Goal: Task Accomplishment & Management: Manage account settings

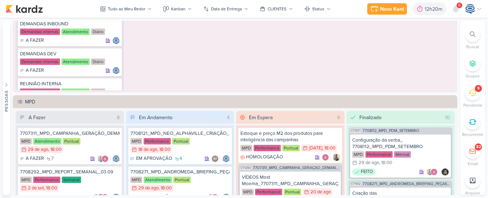
scroll to position [629, 0]
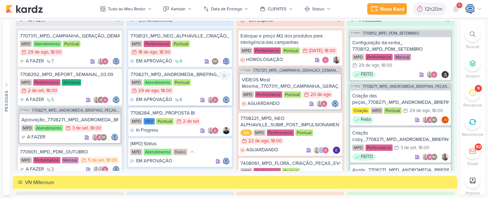
click at [197, 78] on div "7708271_MPD_ANDROMEDA_BRIEFING_PEÇAS_NOVO_KV_LANÇAMENTO MPD Atendimento Pontual…" at bounding box center [180, 87] width 104 height 37
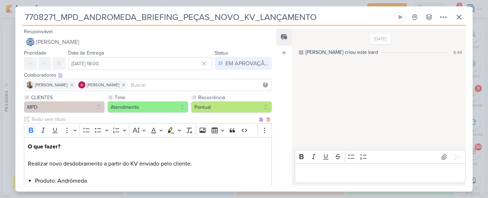
scroll to position [258, 0]
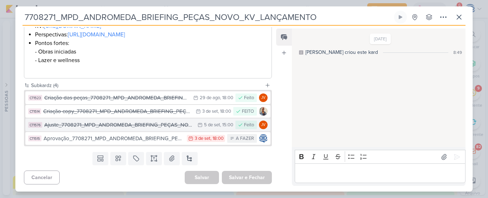
click at [152, 126] on div "Ajuste_7708271_MPD_ANDROMEDA_BRIEFING_PEÇAS_NOVO_KV_LANÇAMENTO" at bounding box center [119, 125] width 150 height 8
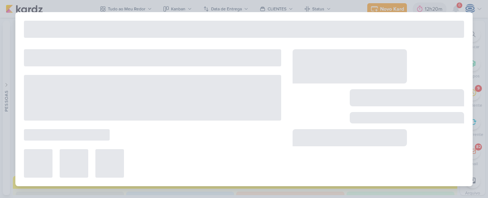
type input "Ajuste_7708271_MPD_ANDROMEDA_BRIEFING_PEÇAS_NOVO_KV_LANÇAMENTO"
type input "[DATE] 15:00"
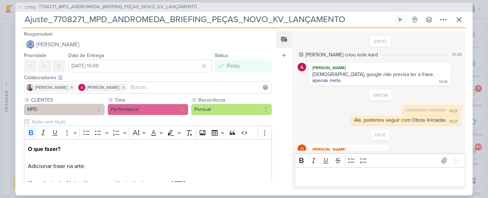
scroll to position [34, 0]
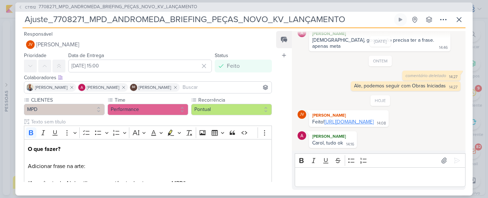
click at [373, 123] on link "[URL][DOMAIN_NAME]" at bounding box center [348, 122] width 49 height 6
drag, startPoint x: 351, startPoint y: 20, endPoint x: 53, endPoint y: 18, distance: 298.1
click at [53, 18] on input "Ajuste_7708271_MPD_ANDROMEDA_BRIEFING_PEÇAS_NOVO_KV_LANÇAMENTO" at bounding box center [207, 19] width 370 height 13
click at [162, 7] on span "7708271_MPD_ANDROMEDA_BRIEFING_PEÇAS_NOVO_KV_LANÇAMENTO" at bounding box center [118, 7] width 159 height 7
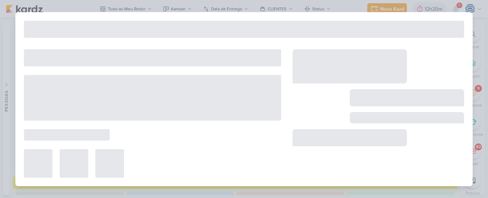
type input "7708271_MPD_ANDROMEDA_BRIEFING_PEÇAS_NOVO_KV_LANÇAMENTO"
type input "[DATE] 18:00"
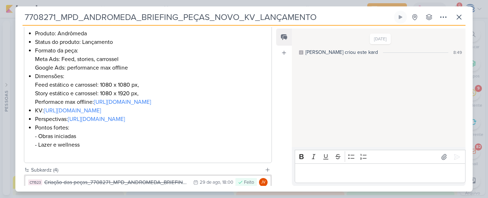
scroll to position [258, 0]
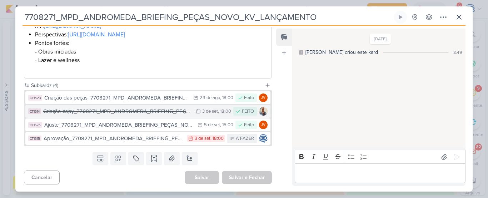
click at [136, 113] on div "Criação copy_7708271_MPD_ANDROMEDA_BRIEFING_PEÇAS_NOVO_KV_LANÇAMENTO" at bounding box center [117, 111] width 149 height 8
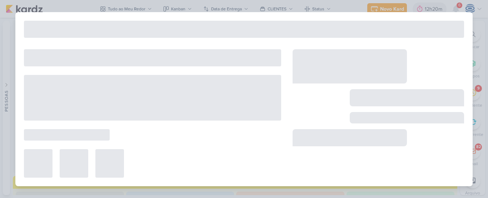
type input "Criação copy_7708271_MPD_ANDROMEDA_BRIEFING_PEÇAS_NOVO_KV_LANÇAMENTO"
type input "[DATE] 18:00"
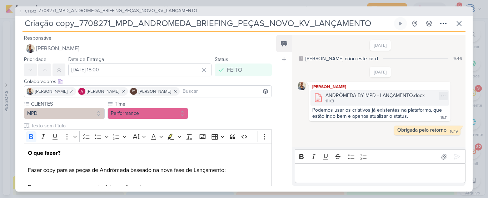
click at [338, 96] on div "ANDRÔMEDA BY MPD - LANÇAMENTO.docx" at bounding box center [374, 95] width 99 height 7
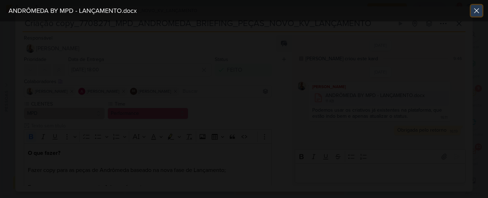
click at [478, 8] on icon at bounding box center [476, 10] width 9 height 9
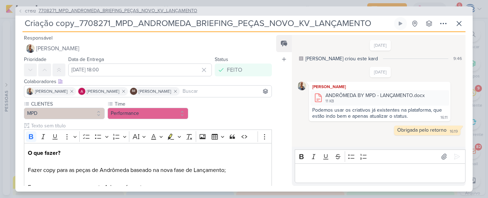
click at [130, 8] on span "7708271_MPD_ANDROMEDA_BRIEFING_PEÇAS_NOVO_KV_LANÇAMENTO" at bounding box center [118, 10] width 159 height 7
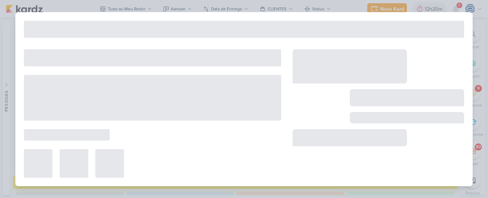
type input "7708271_MPD_ANDROMEDA_BRIEFING_PEÇAS_NOVO_KV_LANÇAMENTO"
type input "[DATE] 18:00"
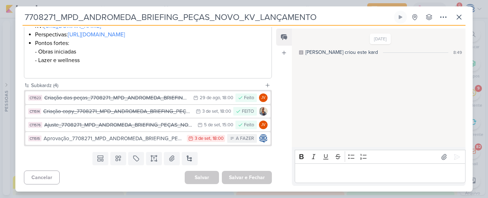
click at [155, 145] on div "CT1523 Criação das peças_7708271_MPD_ANDROMEDA_BRIEFING_PEÇAS_NOVO_KV_LANÇAMENT…" at bounding box center [148, 118] width 248 height 56
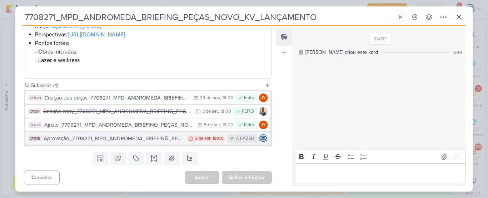
click at [158, 138] on div "Aprovação_7708271_MPD_ANDROMEDA_BRIEFING_PEÇAS_NOVO_KV_LANÇAMENTO" at bounding box center [114, 139] width 140 height 8
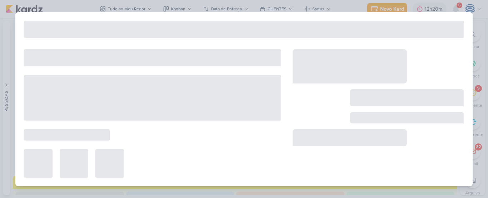
type input "Aprovação_7708271_MPD_ANDROMEDA_BRIEFING_PEÇAS_NOVO_KV_LANÇAMENTO"
type input "[DATE] 18:00"
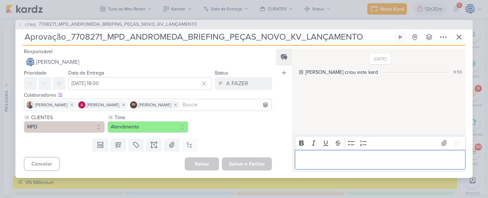
click at [320, 161] on p "Editor editing area: main" at bounding box center [379, 159] width 163 height 9
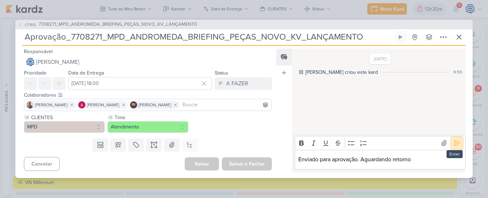
click at [457, 140] on icon at bounding box center [456, 143] width 7 height 7
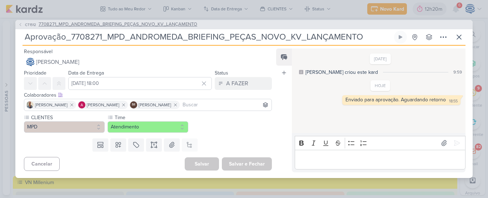
click at [143, 26] on span "7708271_MPD_ANDROMEDA_BRIEFING_PEÇAS_NOVO_KV_LANÇAMENTO" at bounding box center [118, 24] width 159 height 7
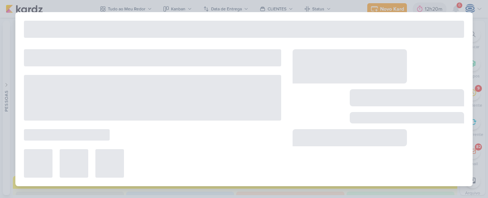
type input "7708271_MPD_ANDROMEDA_BRIEFING_PEÇAS_NOVO_KV_LANÇAMENTO"
type input "[DATE] 18:00"
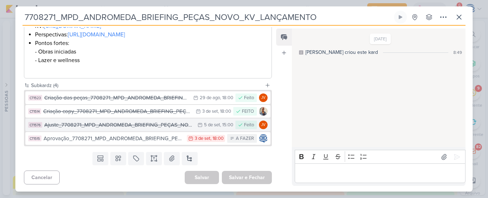
click at [153, 127] on div "Ajuste_7708271_MPD_ANDROMEDA_BRIEFING_PEÇAS_NOVO_KV_LANÇAMENTO" at bounding box center [119, 125] width 150 height 8
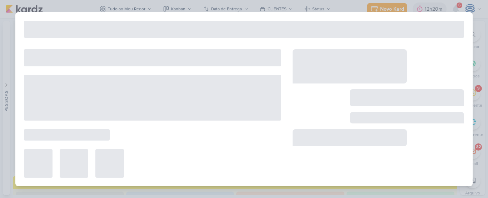
type input "Ajuste_7708271_MPD_ANDROMEDA_BRIEFING_PEÇAS_NOVO_KV_LANÇAMENTO"
type input "[DATE] 15:00"
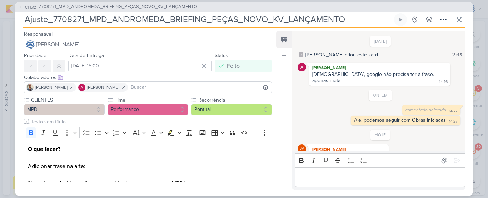
scroll to position [34, 0]
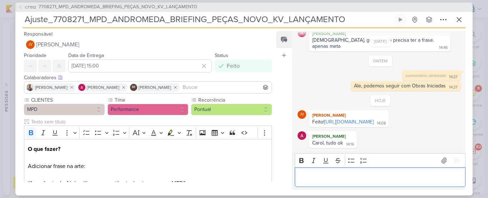
click at [317, 173] on p "Editor editing area: main" at bounding box center [379, 177] width 163 height 9
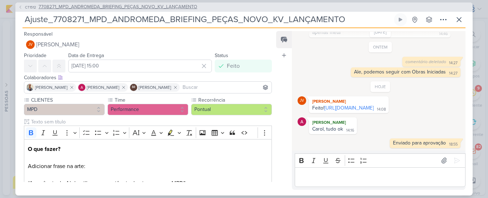
click at [166, 6] on span "7708271_MPD_ANDROMEDA_BRIEFING_PEÇAS_NOVO_KV_LANÇAMENTO" at bounding box center [118, 7] width 159 height 7
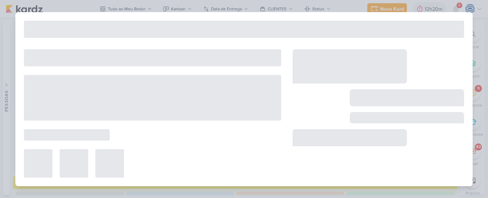
type input "7708271_MPD_ANDROMEDA_BRIEFING_PEÇAS_NOVO_KV_LANÇAMENTO"
type input "[DATE] 18:00"
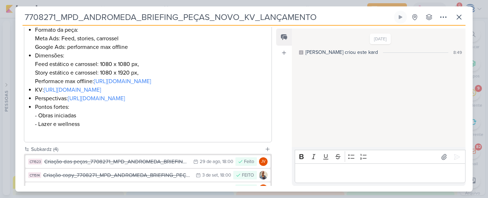
scroll to position [258, 0]
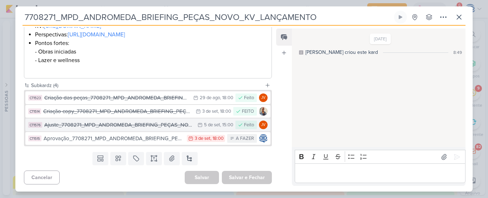
click at [100, 129] on button "CT1576 Ajuste_7708271_MPD_ANDROMEDA_BRIEFING_PEÇAS_NOVO_KV_LANÇAMENTO 5/9 [DATE…" at bounding box center [147, 125] width 245 height 13
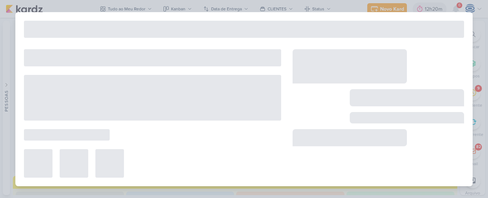
type input "Ajuste_7708271_MPD_ANDROMEDA_BRIEFING_PEÇAS_NOVO_KV_LANÇAMENTO"
type input "[DATE] 15:00"
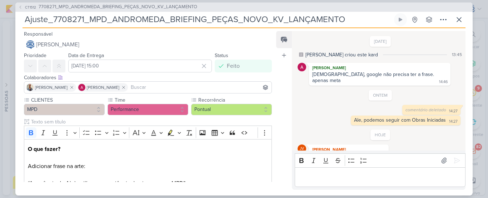
scroll to position [48, 0]
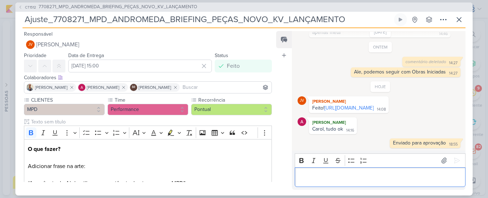
click at [308, 179] on p "Editor editing area: main" at bounding box center [379, 177] width 163 height 9
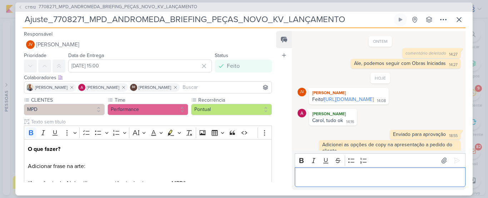
scroll to position [65, 0]
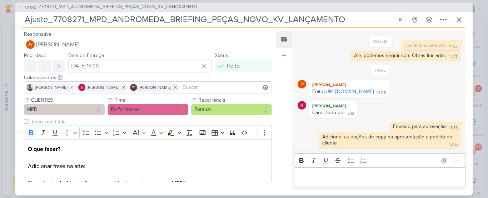
click at [137, 11] on div "CT1512 7708271_MPD_ANDROMEDA_BRIEFING_PEÇAS_NOVO_KV_LANÇAMENTO" at bounding box center [243, 6] width 457 height 9
click at [457, 21] on icon at bounding box center [459, 19] width 9 height 9
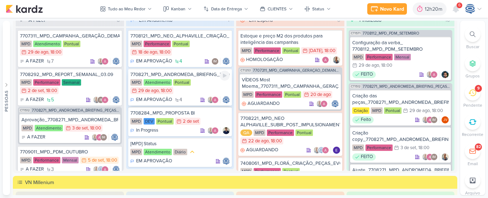
click at [197, 77] on div "7708271_MPD_ANDROMEDA_BRIEFING_PEÇAS_NOVO_KV_LANÇAMENTO" at bounding box center [180, 74] width 100 height 6
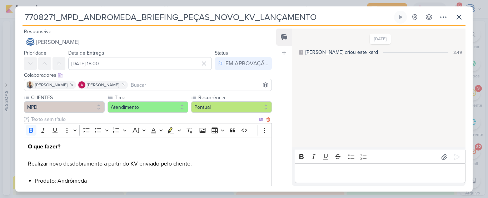
scroll to position [258, 0]
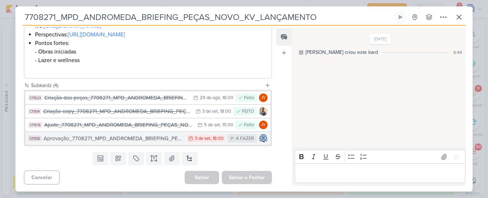
click at [171, 135] on div "Aprovação_7708271_MPD_ANDROMEDA_BRIEFING_PEÇAS_NOVO_KV_LANÇAMENTO" at bounding box center [114, 139] width 140 height 8
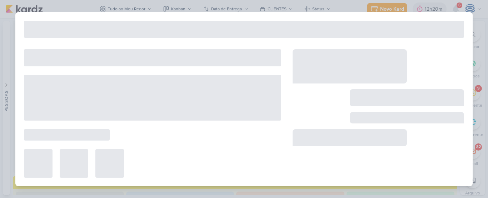
type input "Aprovação_7708271_MPD_ANDROMEDA_BRIEFING_PEÇAS_NOVO_KV_LANÇAMENTO"
type input "[DATE] 18:00"
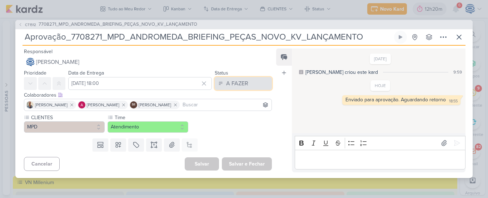
click at [246, 85] on button "A FAZER" at bounding box center [243, 83] width 57 height 13
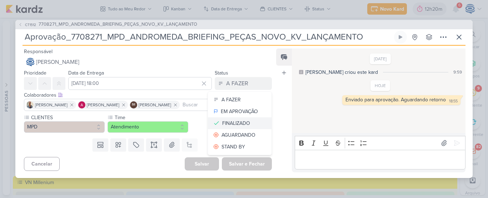
click at [233, 120] on div "FINALIZADO" at bounding box center [236, 123] width 28 height 7
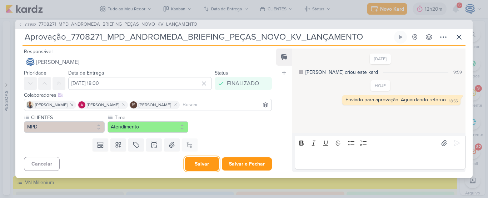
click at [199, 165] on button "Salvar" at bounding box center [202, 164] width 34 height 14
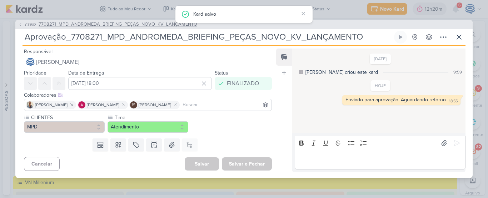
click at [106, 24] on span "7708271_MPD_ANDROMEDA_BRIEFING_PEÇAS_NOVO_KV_LANÇAMENTO" at bounding box center [118, 24] width 159 height 7
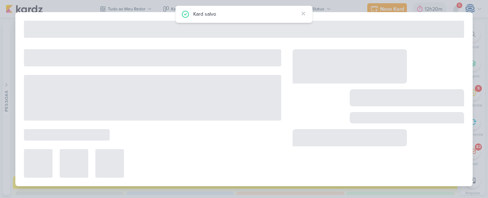
type input "7708271_MPD_ANDROMEDA_BRIEFING_PEÇAS_NOVO_KV_LANÇAMENTO"
type input "[DATE] 18:00"
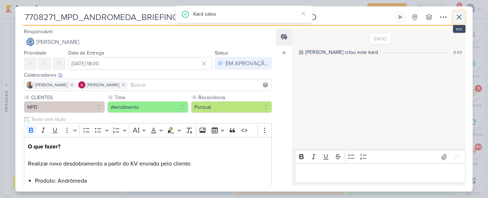
click at [456, 16] on icon at bounding box center [459, 17] width 9 height 9
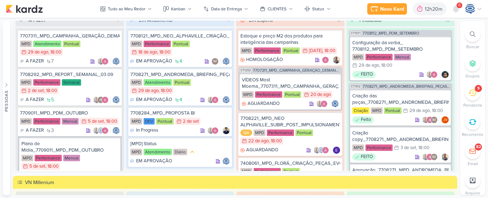
click at [471, 89] on icon at bounding box center [472, 93] width 8 height 8
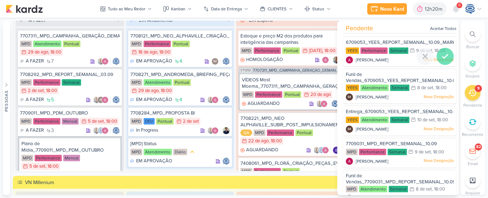
click at [443, 55] on icon at bounding box center [445, 56] width 9 height 9
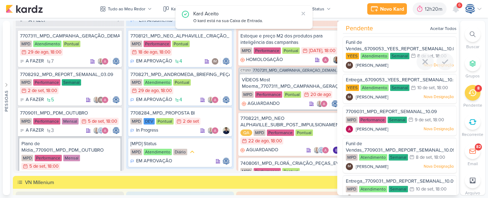
click at [443, 55] on div at bounding box center [444, 61] width 17 height 17
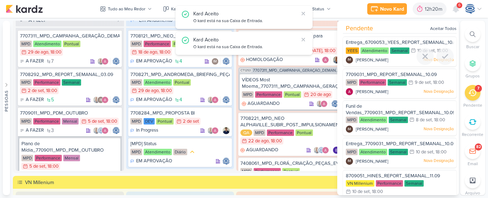
click at [443, 55] on icon at bounding box center [445, 56] width 9 height 9
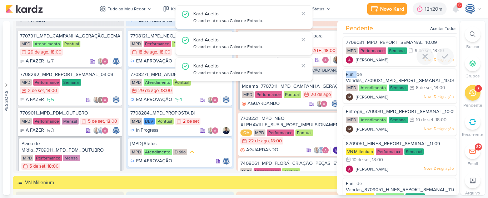
click at [443, 55] on icon at bounding box center [445, 56] width 9 height 9
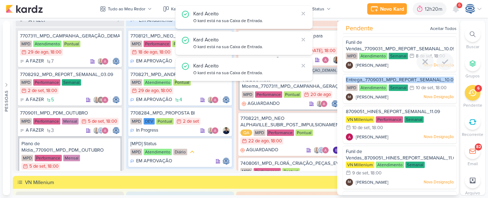
click at [443, 55] on div at bounding box center [444, 61] width 17 height 17
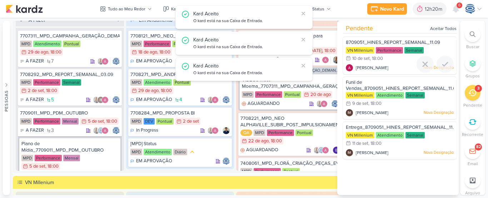
click at [443, 55] on div "VN Millenium Performance Semanal 10/9 [DATE] 18:00" at bounding box center [400, 55] width 108 height 16
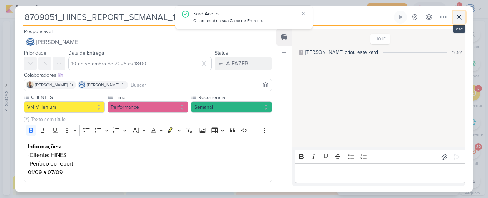
click at [460, 11] on button at bounding box center [458, 17] width 13 height 13
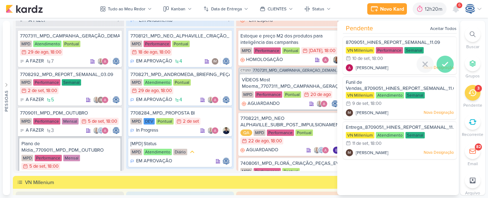
click at [447, 60] on div at bounding box center [444, 64] width 17 height 17
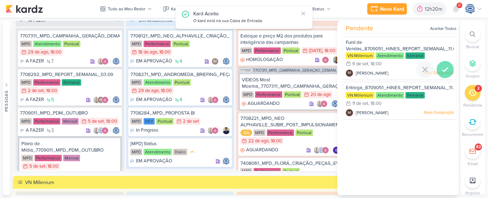
click at [441, 67] on icon at bounding box center [445, 69] width 9 height 9
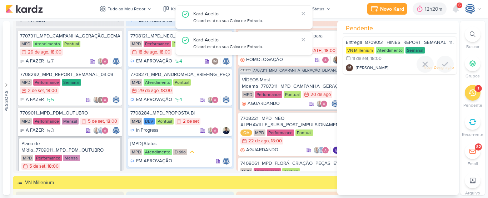
click at [441, 67] on icon at bounding box center [445, 64] width 9 height 9
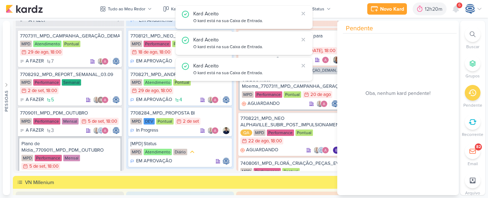
click at [477, 89] on div at bounding box center [473, 93] width 16 height 16
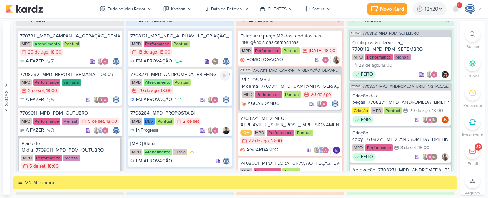
click at [202, 75] on div "7708271_MPD_ANDROMEDA_BRIEFING_PEÇAS_NOVO_KV_LANÇAMENTO" at bounding box center [180, 74] width 100 height 6
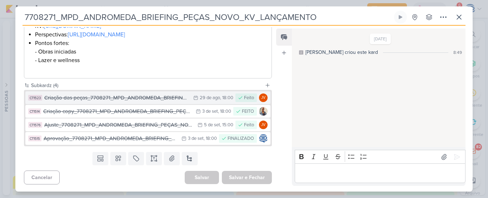
scroll to position [0, 0]
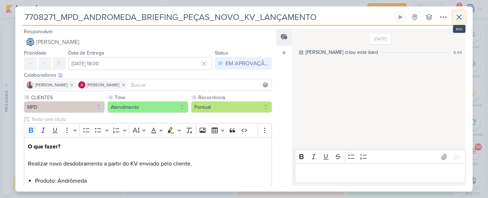
click at [458, 15] on icon at bounding box center [459, 17] width 9 height 9
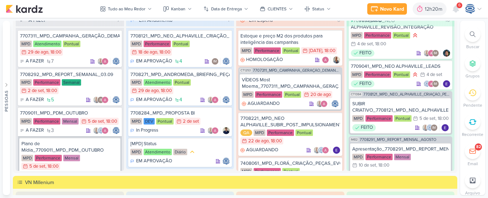
scroll to position [708, 0]
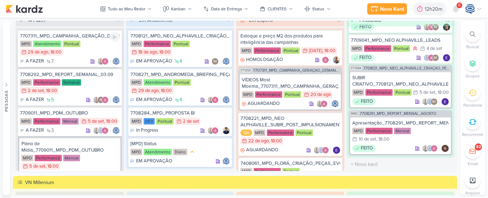
click at [90, 45] on div "MPD Atendimento Pontual 29/8 [DATE] 18:00" at bounding box center [70, 49] width 100 height 16
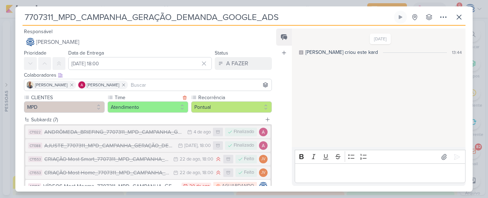
scroll to position [75, 0]
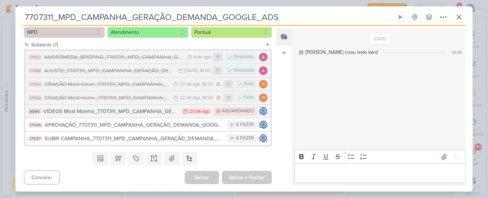
click at [126, 111] on div "VÍDEOS Most Moema_7707311_MPD_CAMPANHA_GERAÇÃO_DEMANDA_GOOGLE_ADS" at bounding box center [110, 111] width 135 height 8
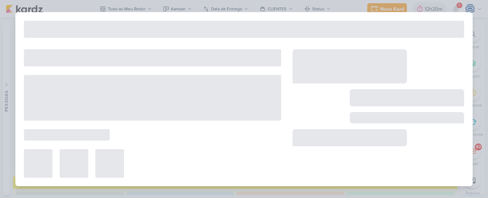
type input "VÍDEOS Most Moema_7707311_MPD_CAMPANHA_GERAÇÃO_DEMANDA_GOOGLE_ADS"
type input "[DATE] 23:59"
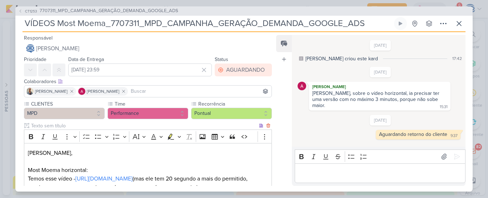
scroll to position [111, 0]
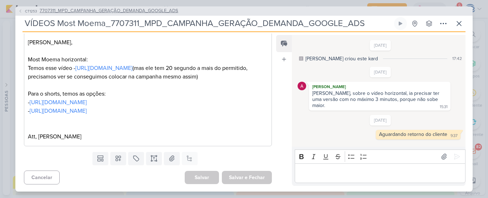
click at [174, 11] on span "7707311_MPD_CAMPANHA_GERAÇÃO_DEMANDA_GOOGLE_ADS" at bounding box center [109, 10] width 139 height 7
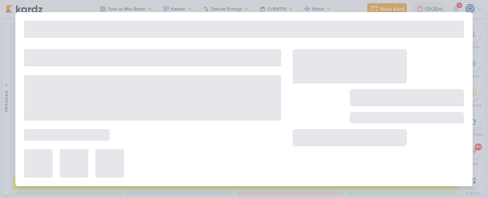
type input "7707311_MPD_CAMPANHA_GERAÇÃO_DEMANDA_GOOGLE_ADS"
type input "[DATE] 18:00"
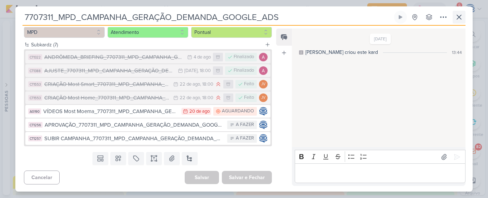
scroll to position [0, 0]
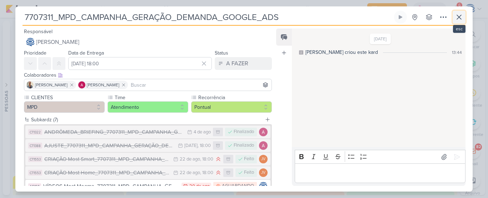
click at [458, 17] on icon at bounding box center [459, 17] width 9 height 9
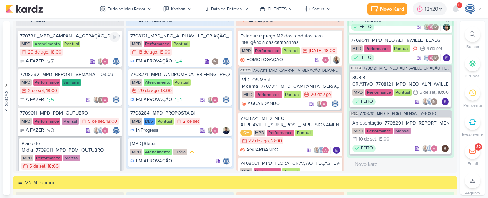
click at [93, 51] on div "MPD Atendimento Pontual 29/8 [DATE] 18:00" at bounding box center [70, 49] width 100 height 16
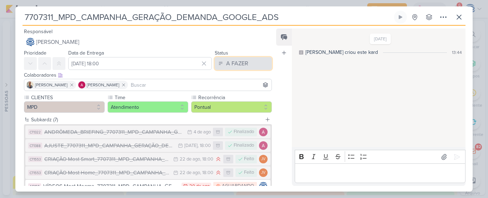
click at [238, 65] on div "A FAZER" at bounding box center [237, 63] width 22 height 9
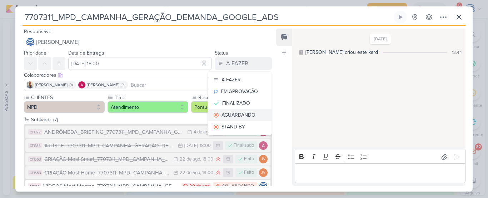
click at [240, 114] on div "AGUARDANDO" at bounding box center [238, 114] width 34 height 7
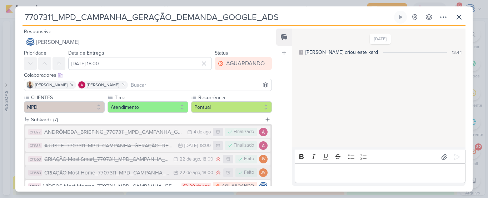
scroll to position [75, 0]
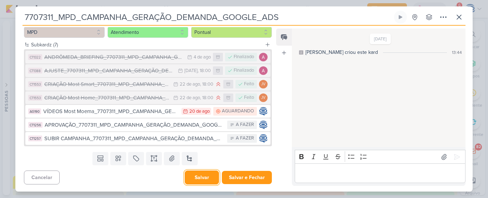
click at [195, 184] on button "Salvar" at bounding box center [202, 178] width 34 height 14
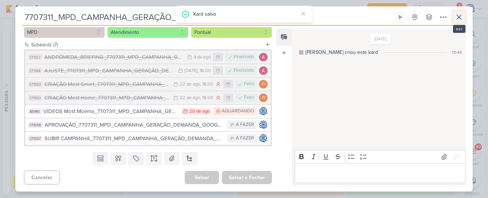
click at [463, 16] on button at bounding box center [458, 17] width 13 height 13
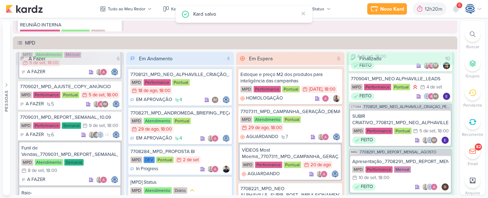
scroll to position [149, 0]
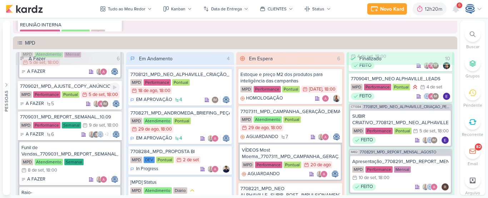
click at [72, 108] on div "7709021_MPD_AJUSTE_COPY_ANÚNCIO MPD Performance Pontual 5/9 [DATE] 18:00 A FAZE…" at bounding box center [70, 94] width 104 height 29
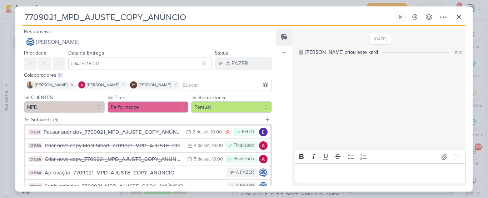
scroll to position [48, 0]
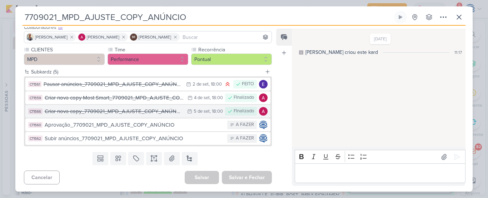
click at [144, 112] on div "Criar nova copy_7709021_MPD_AJUSTE_COPY_ANÚNCIO" at bounding box center [114, 111] width 139 height 8
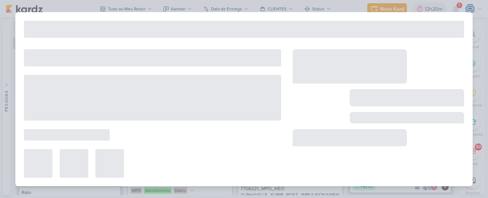
type input "Criar nova copy_7709021_MPD_AJUSTE_COPY_ANÚNCIO"
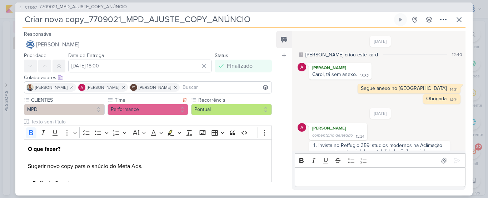
scroll to position [53, 0]
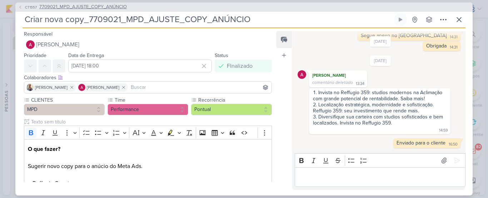
click at [92, 9] on span "7709021_MPD_AJUSTE_COPY_ANÚNCIO" at bounding box center [82, 7] width 87 height 7
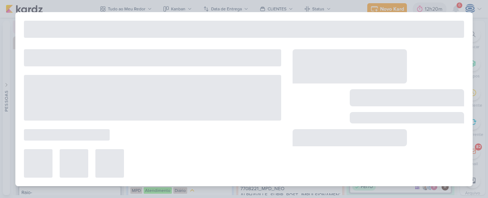
type input "7709021_MPD_AJUSTE_COPY_ANÚNCIO"
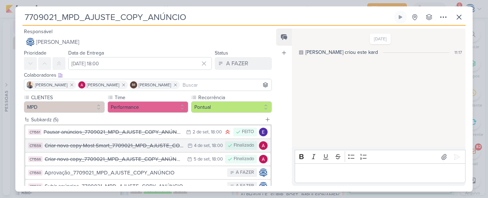
click at [135, 150] on button "CT1559 Criar nova copy Most Smart_7709021_MPD_AJUSTE_COPY_ANÚNCIO 4/9 [DATE] 18…" at bounding box center [147, 145] width 245 height 13
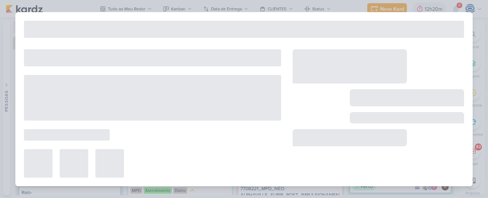
type input "Criar nova copy Most Smart_7709021_MPD_AJUSTE_COPY_ANÚNCIO"
type input "[DATE] 18:00"
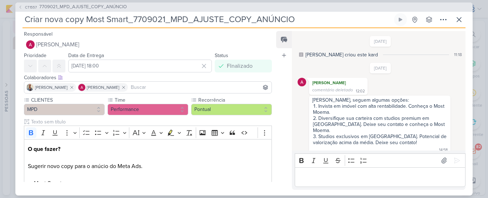
click at [401, 139] on li "Studios exclusivos em [GEOGRAPHIC_DATA]. Potencial de valorização acima da médi…" at bounding box center [380, 140] width 134 height 12
click at [77, 7] on span "7709021_MPD_AJUSTE_COPY_ANÚNCIO" at bounding box center [82, 7] width 87 height 7
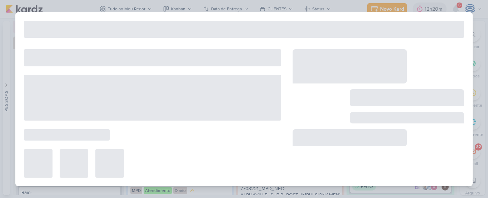
type input "7709021_MPD_AJUSTE_COPY_ANÚNCIO"
type input "[DATE] 18:00"
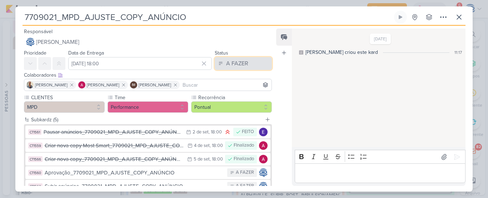
click at [243, 67] on div "A FAZER" at bounding box center [237, 63] width 22 height 9
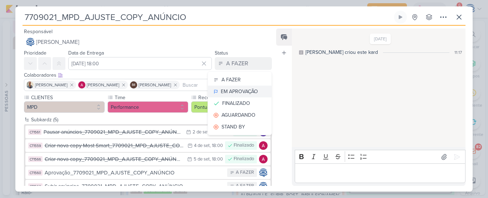
click at [237, 92] on div "EM APROVAÇÃO" at bounding box center [239, 91] width 37 height 7
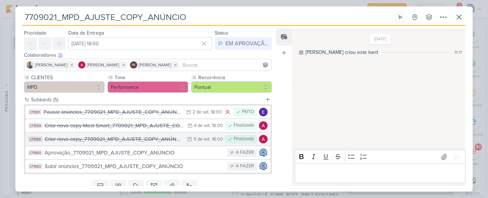
scroll to position [20, 0]
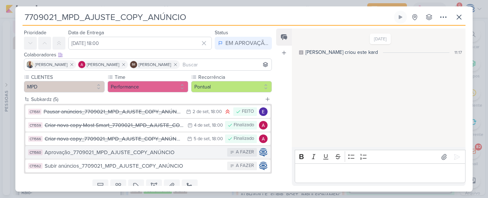
click at [102, 155] on div "Aprovação_7709021_MPD_AJUSTE_COPY_ANÚNCIO" at bounding box center [134, 153] width 179 height 8
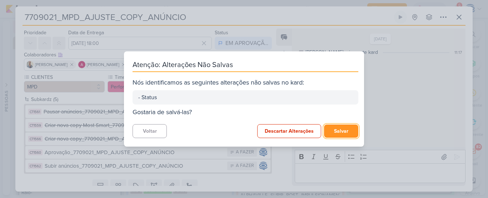
click at [341, 131] on button "Salvar" at bounding box center [341, 131] width 34 height 13
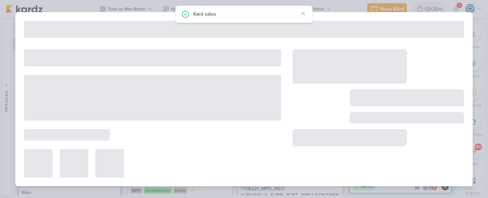
type input "Aprovação_7709021_MPD_AJUSTE_COPY_ANÚNCIO"
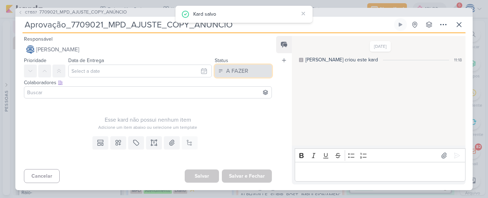
click at [241, 68] on div "A FAZER" at bounding box center [237, 71] width 22 height 9
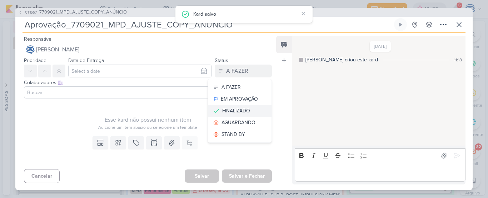
click at [237, 109] on div "FINALIZADO" at bounding box center [236, 110] width 28 height 7
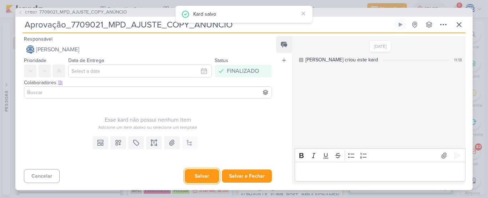
click at [201, 176] on button "Salvar" at bounding box center [202, 176] width 34 height 14
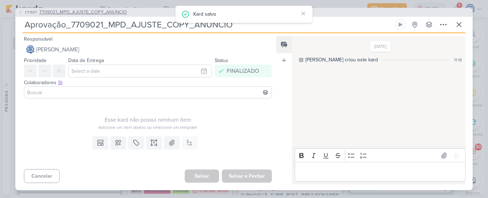
click at [94, 13] on span "7709021_MPD_AJUSTE_COPY_ANÚNCIO" at bounding box center [82, 12] width 87 height 7
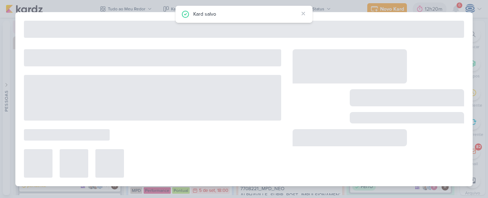
type input "7709021_MPD_AJUSTE_COPY_ANÚNCIO"
type input "[DATE] 18:00"
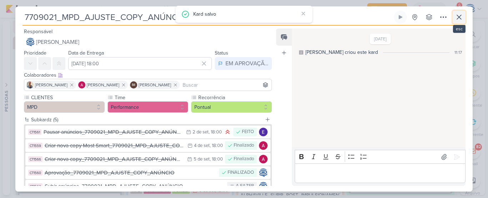
click at [464, 14] on button at bounding box center [458, 17] width 13 height 13
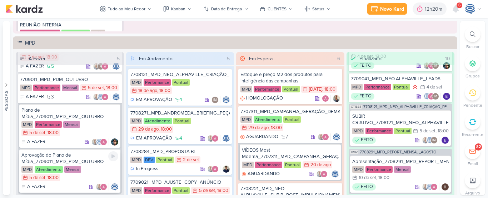
scroll to position [0, 0]
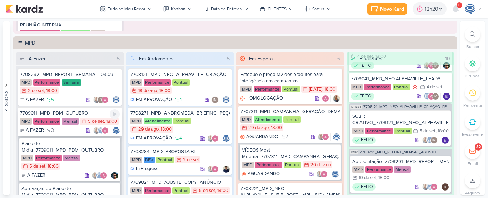
click at [91, 114] on div "7709011_MPD_PDM_OUTUBRO" at bounding box center [70, 113] width 100 height 6
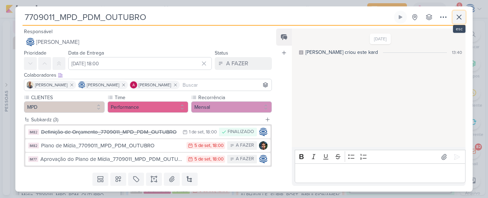
click at [462, 18] on icon at bounding box center [459, 17] width 9 height 9
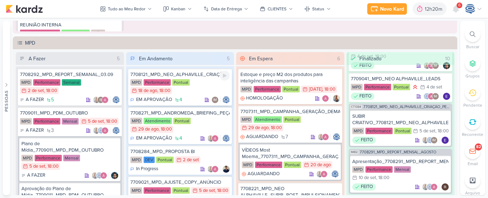
click at [200, 89] on div "MPD Performance Pontual 18/8 [DATE] 18:00" at bounding box center [180, 87] width 100 height 16
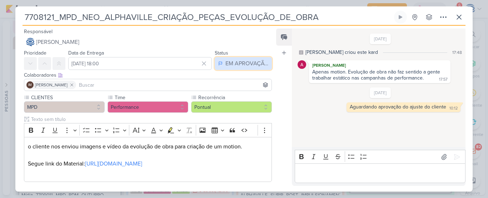
click at [243, 62] on div "EM APROVAÇÃO" at bounding box center [246, 63] width 43 height 9
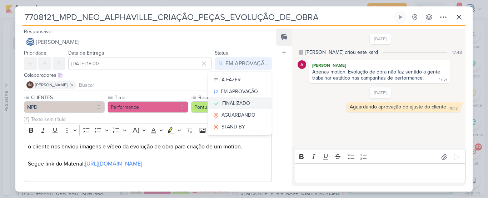
click at [237, 104] on div "FINALIZADO" at bounding box center [236, 103] width 28 height 7
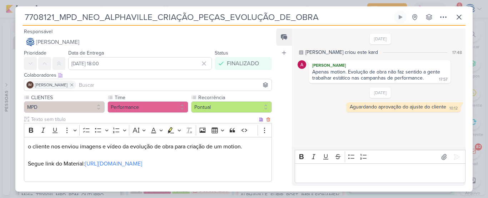
scroll to position [112, 0]
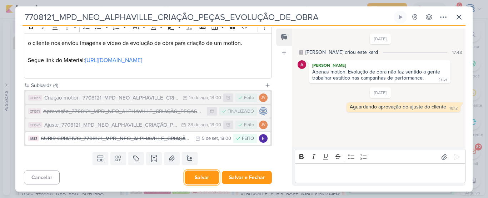
click at [198, 179] on button "Salvar" at bounding box center [202, 178] width 34 height 14
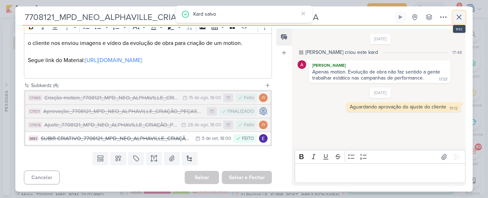
click at [458, 19] on icon at bounding box center [459, 17] width 9 height 9
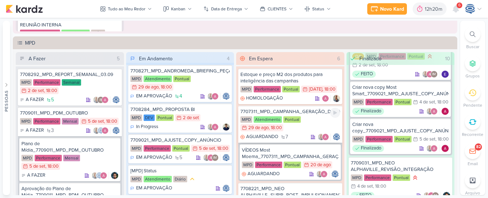
scroll to position [216, 0]
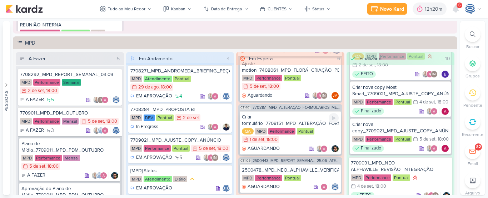
click at [298, 123] on div "Criar formulário_7708151_MPD_ALTERAÇÃO_FORMULÁRIOS_META_ADS" at bounding box center [290, 120] width 97 height 13
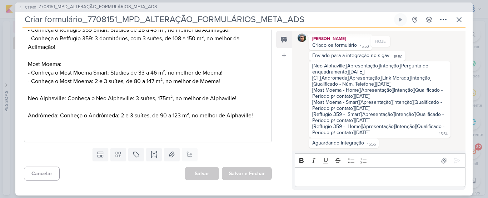
scroll to position [0, 0]
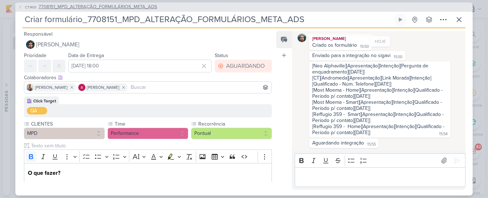
click at [139, 4] on span "7708151_MPD_ALTERAÇÃO_FORMULÁRIOS_META_ADS" at bounding box center [98, 7] width 119 height 7
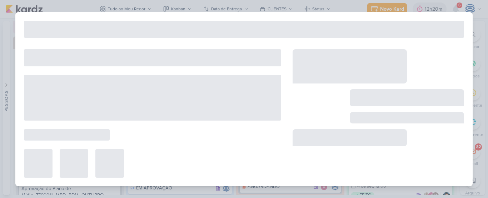
type input "7708151_MPD_ALTERAÇÃO_FORMULÁRIOS_META_ADS"
type input "[DATE] 18:00"
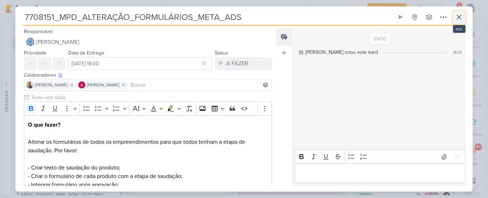
click at [457, 18] on icon at bounding box center [459, 17] width 9 height 9
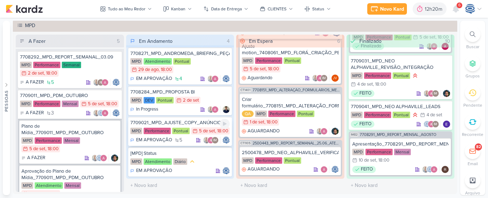
scroll to position [629, 0]
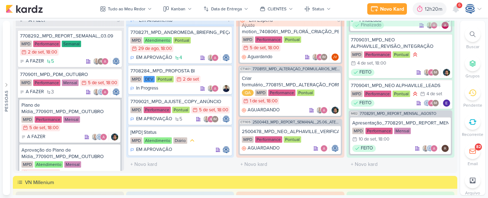
click at [473, 37] on icon at bounding box center [473, 34] width 6 height 6
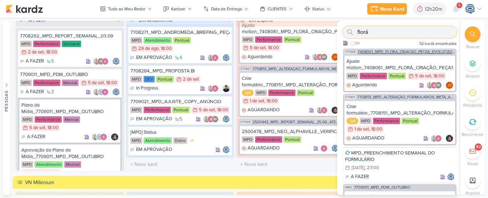
type input "florá"
click at [398, 51] on span "7408061_MPD_FLORÁ_CRIAÇÃO_PEÇAS_EVOLUÇÃO_DE_OBRA" at bounding box center [405, 52] width 97 height 4
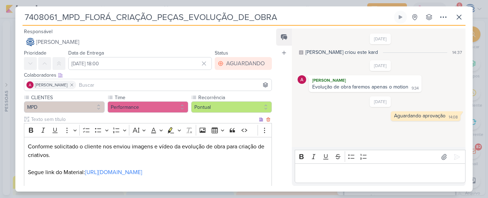
scroll to position [124, 0]
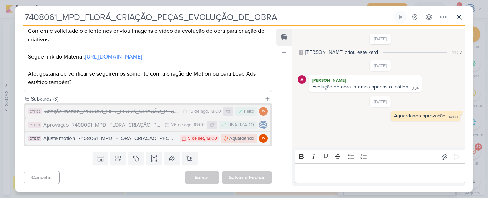
click at [155, 137] on div "Ajuste motion_7408061_MPD_FLORÁ_CRIAÇÃO_PEÇAS_EVOLUÇÃO_DE_OBRA_V2" at bounding box center [109, 139] width 133 height 8
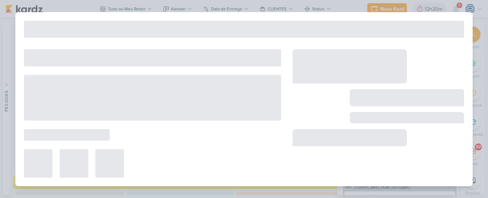
type input "Ajuste motion_7408061_MPD_FLORÁ_CRIAÇÃO_PEÇAS_EVOLUÇÃO_DE_OBRA_V2"
type input "[DATE] 18:00"
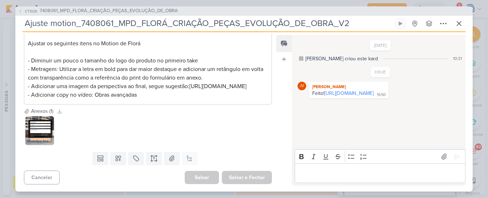
scroll to position [0, 0]
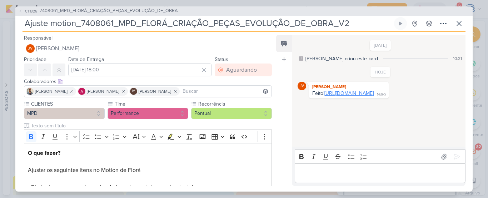
click at [326, 96] on link "[URL][DOMAIN_NAME]" at bounding box center [348, 93] width 49 height 6
click at [136, 10] on span "7408061_MPD_FLORÁ_CRIAÇÃO_PEÇAS_EVOLUÇÃO_DE_OBRA" at bounding box center [109, 10] width 138 height 7
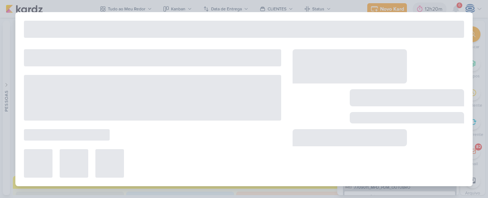
type input "7408061_MPD_FLORÁ_CRIAÇÃO_PEÇAS_EVOLUÇÃO_DE_OBRA"
type input "[DATE] 18:00"
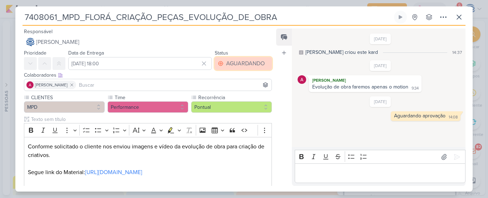
click at [252, 61] on div "AGUARDANDO" at bounding box center [245, 63] width 39 height 9
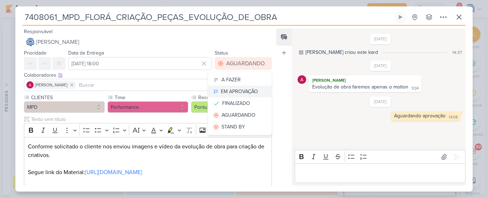
click at [234, 91] on div "EM APROVAÇÃO" at bounding box center [239, 91] width 37 height 7
